Goal: Information Seeking & Learning: Learn about a topic

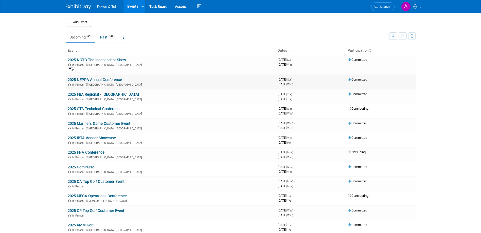
click at [109, 79] on link "2025 NEPPA Annual Conference" at bounding box center [95, 80] width 54 height 5
click at [105, 107] on link "2025 OTA Technical Conference" at bounding box center [95, 109] width 54 height 5
click at [395, 35] on button "button" at bounding box center [393, 35] width 8 height 7
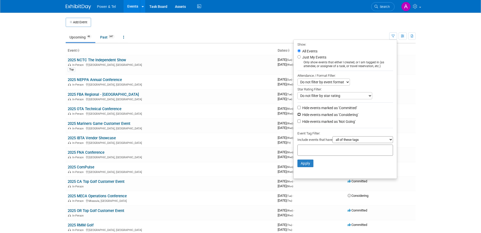
click at [297, 116] on input "Hide events marked as 'Considering'" at bounding box center [298, 114] width 3 height 3
checkbox input "true"
click at [297, 123] on input "Hide events marked as 'Not Going'" at bounding box center [298, 121] width 3 height 3
checkbox input "true"
click at [305, 166] on button "Apply" at bounding box center [305, 164] width 16 height 8
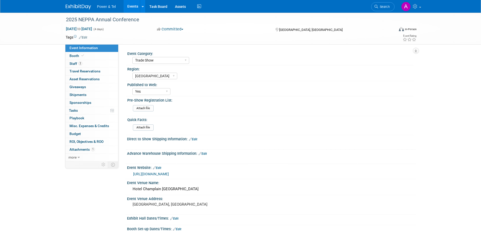
select select "Trade Show"
select select "[GEOGRAPHIC_DATA]"
select select "Yes"
click at [97, 64] on link "2 Staff 2" at bounding box center [91, 64] width 53 height 8
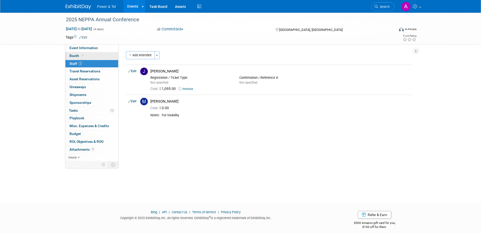
click at [93, 59] on link "Booth" at bounding box center [91, 56] width 53 height 8
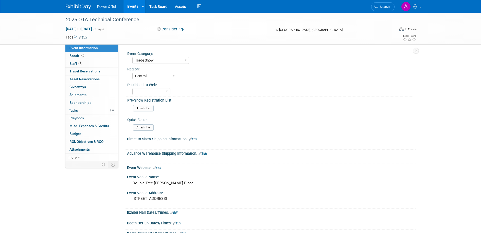
select select "Trade Show"
select select "Central"
click at [96, 65] on link "2 Staff 2" at bounding box center [91, 64] width 53 height 8
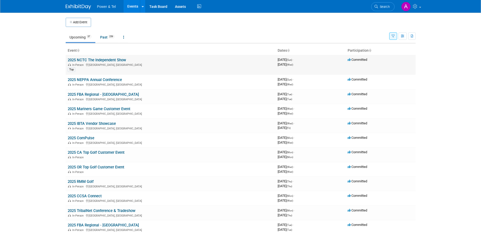
click at [110, 61] on link "2025 NCTC The Independent Show" at bounding box center [97, 60] width 58 height 5
click at [77, 95] on link "2025 FBA Regional - [GEOGRAPHIC_DATA]" at bounding box center [103, 94] width 71 height 5
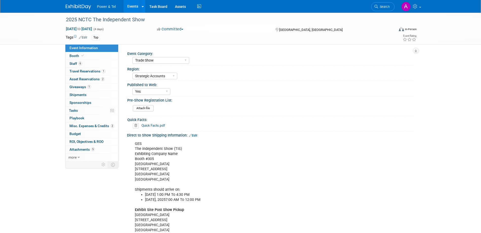
select select "Trade Show"
select select "Strategic Accounts"
select select "Yes"
click at [105, 57] on link "Booth" at bounding box center [91, 56] width 53 height 8
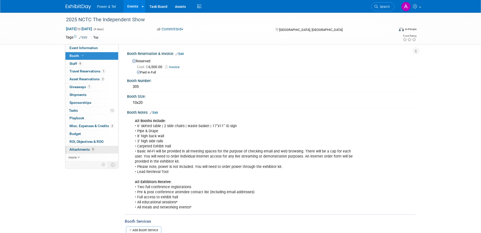
click at [93, 148] on span "5" at bounding box center [93, 150] width 4 height 4
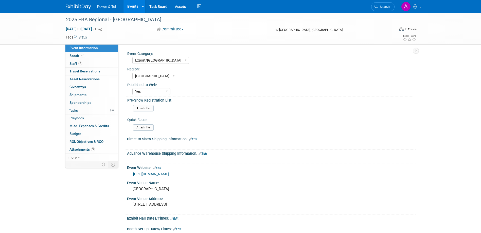
select select "Export/[GEOGRAPHIC_DATA]"
select select "[GEOGRAPHIC_DATA]"
select select "Yes"
click at [88, 65] on link "6 Staff 6" at bounding box center [91, 64] width 53 height 8
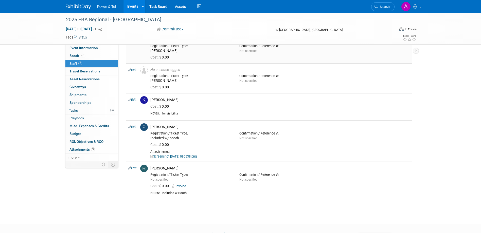
scroll to position [76, 0]
